Goal: Information Seeking & Learning: Learn about a topic

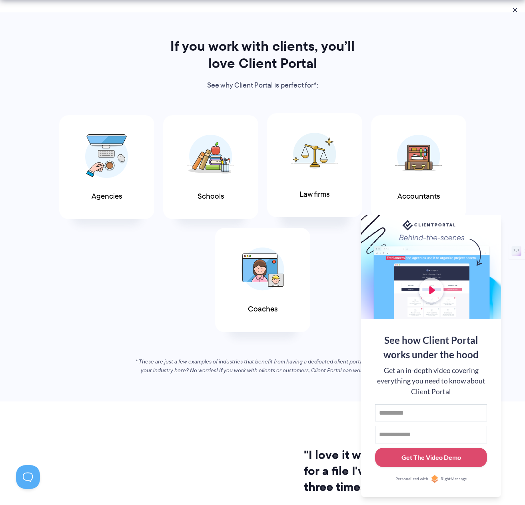
scroll to position [432, 0]
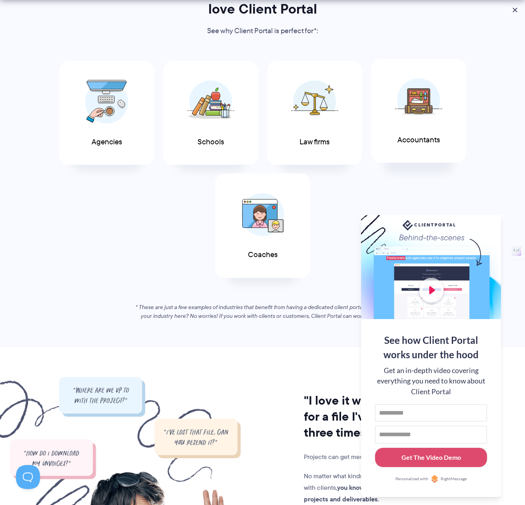
click at [427, 106] on img at bounding box center [418, 100] width 47 height 44
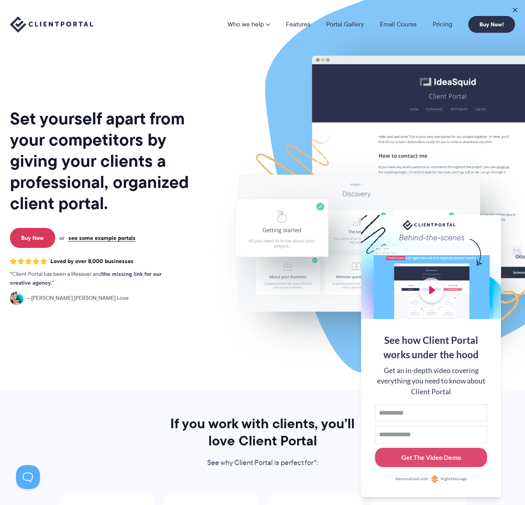
scroll to position [292, 0]
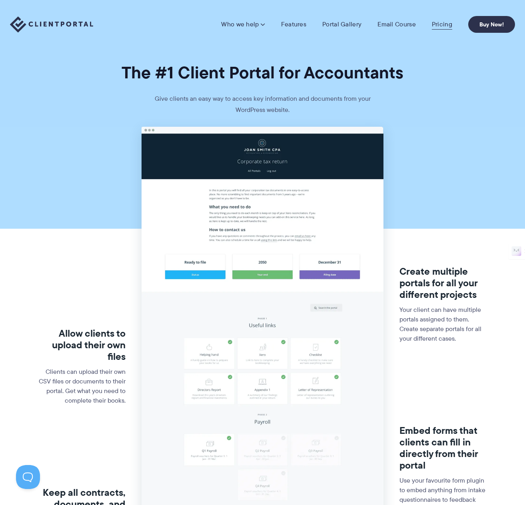
click at [437, 25] on link "Pricing" at bounding box center [442, 24] width 20 height 8
